Goal: Navigation & Orientation: Find specific page/section

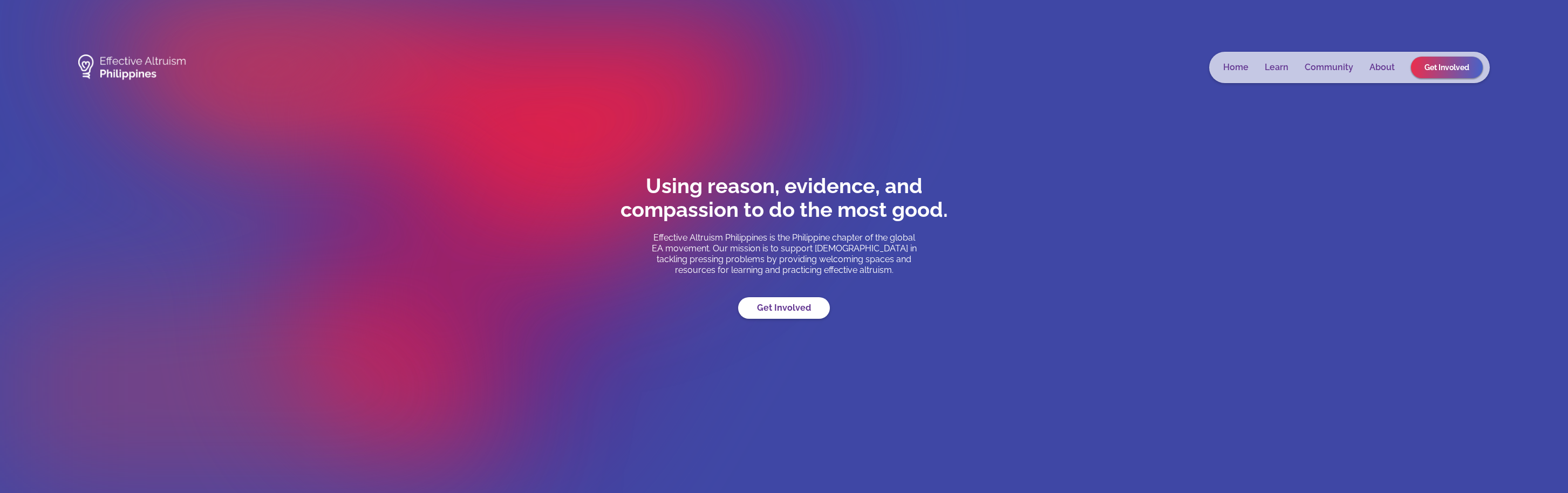
click at [157, 64] on img at bounding box center [132, 67] width 108 height 36
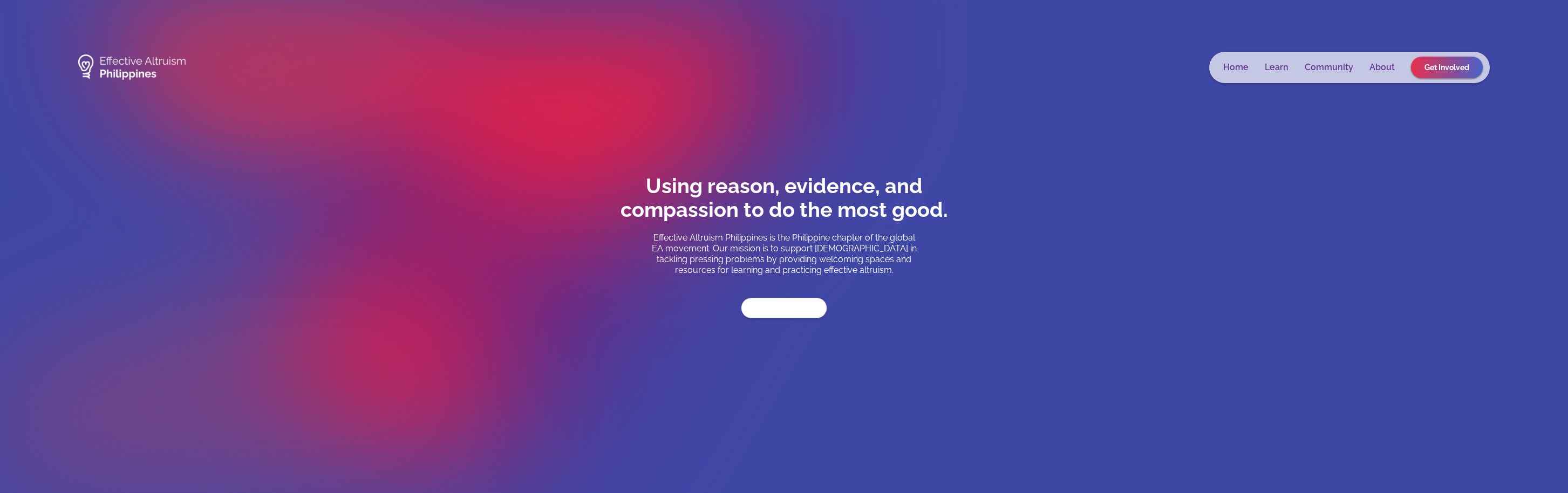
click at [806, 307] on link "Get Involved" at bounding box center [784, 308] width 85 height 20
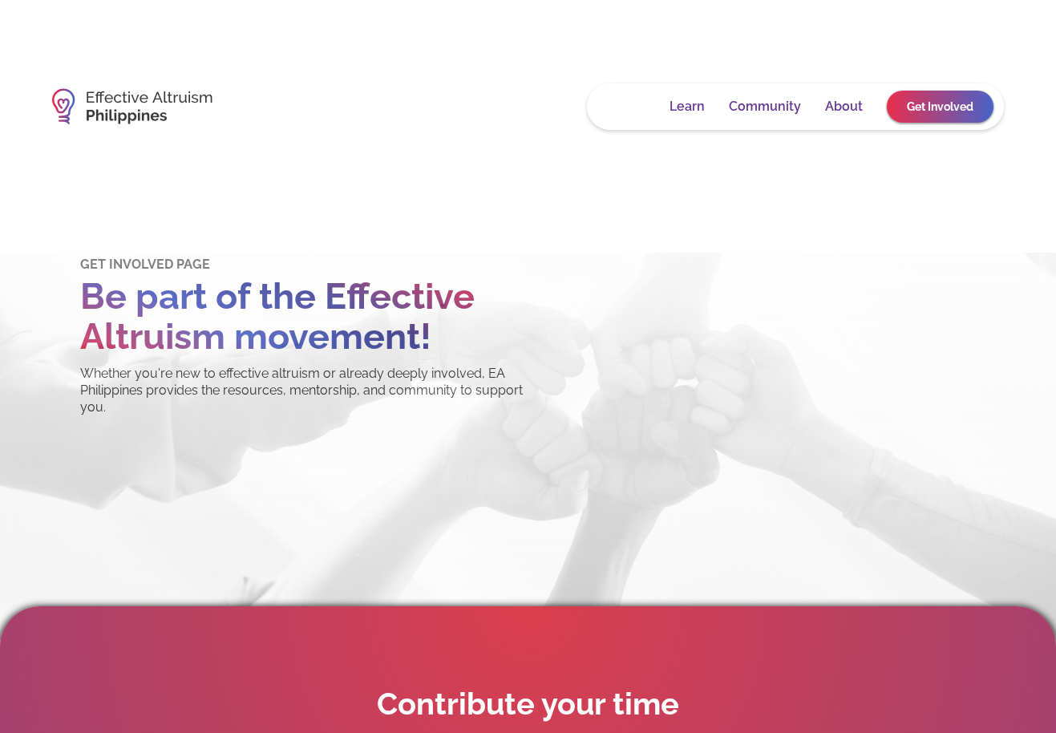
click at [629, 112] on link "Home" at bounding box center [627, 107] width 38 height 16
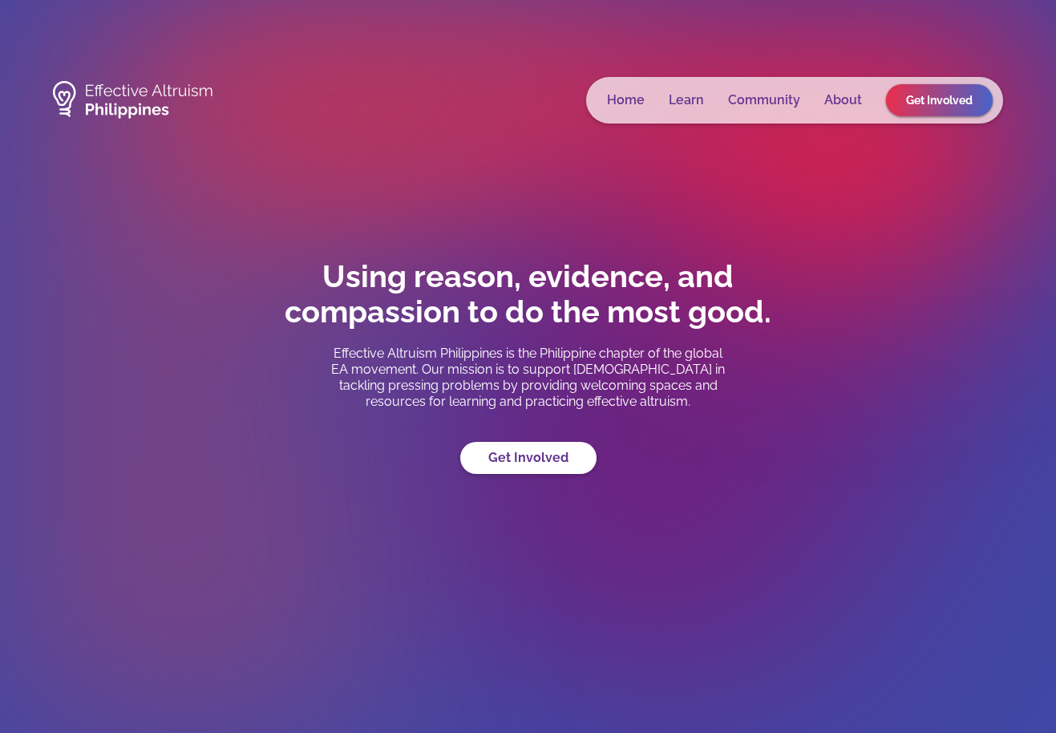
scroll to position [277, 0]
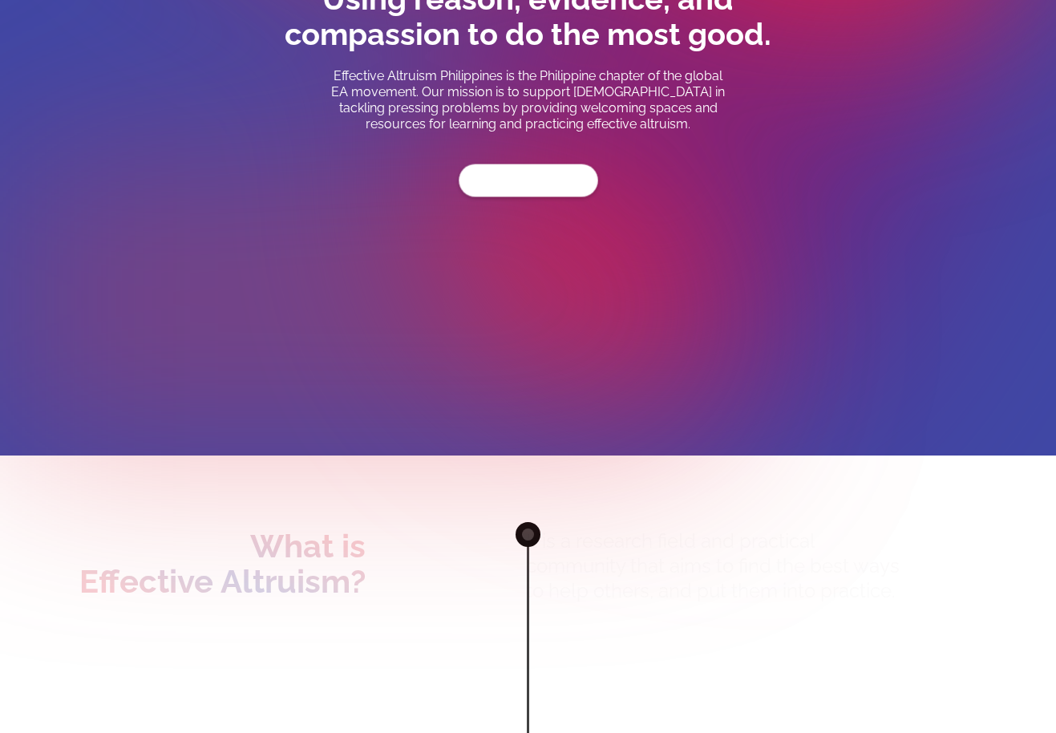
click at [500, 190] on link "Get Involved" at bounding box center [528, 180] width 139 height 33
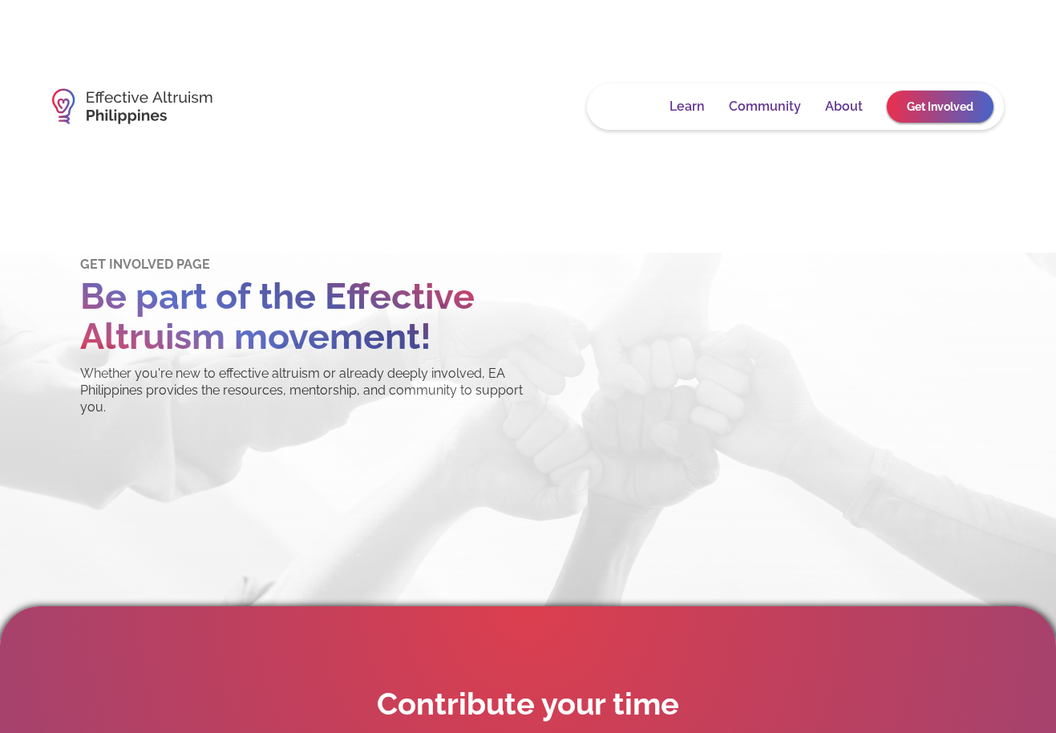
click at [617, 111] on link "Home" at bounding box center [627, 107] width 38 height 16
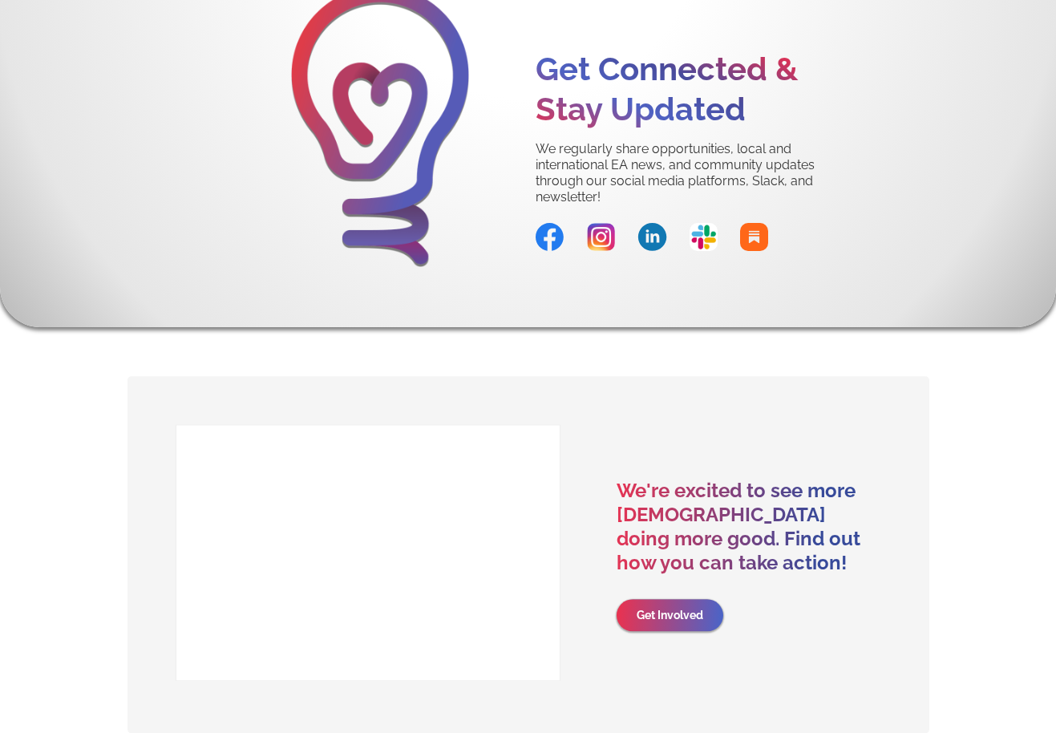
scroll to position [8163, 0]
